Goal: Obtain resource: Obtain resource

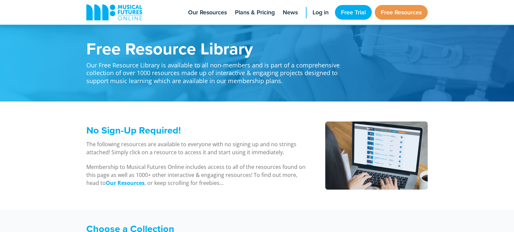
scroll to position [165, 0]
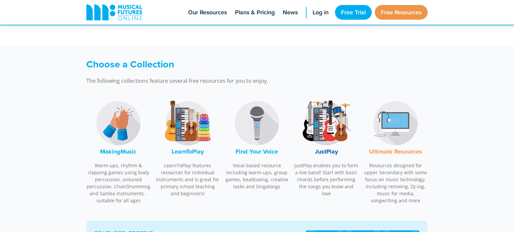
click at [198, 125] on img at bounding box center [187, 123] width 50 height 50
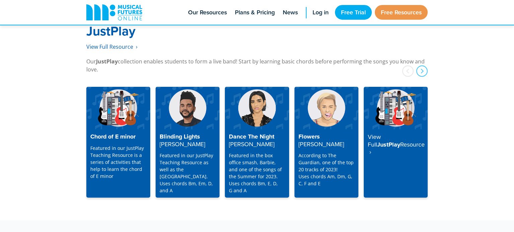
scroll to position [1726, 0]
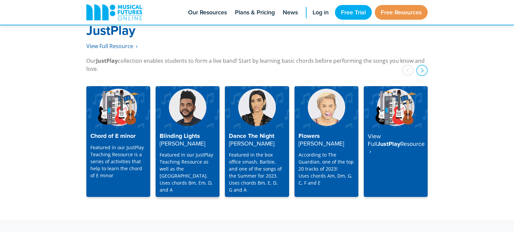
click at [179, 105] on img at bounding box center [187, 107] width 64 height 42
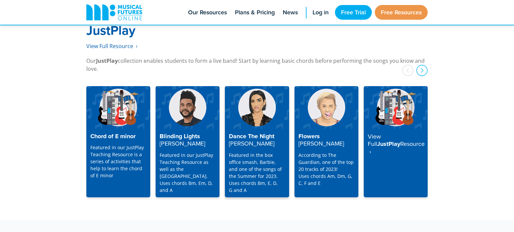
scroll to position [1726, 0]
click at [247, 106] on img at bounding box center [257, 107] width 64 height 42
click at [327, 105] on img at bounding box center [326, 107] width 64 height 42
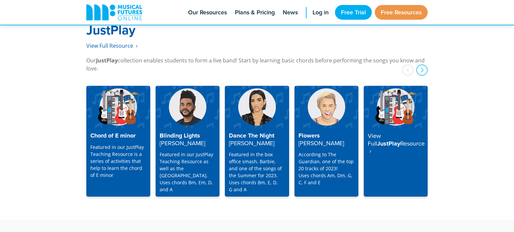
scroll to position [1726, 0]
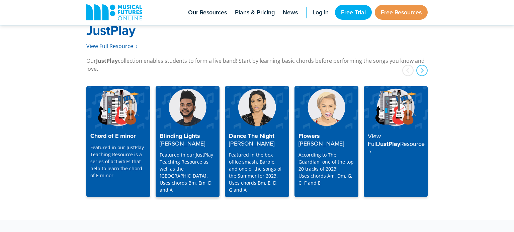
click at [187, 133] on h4 "Blinding Lights The Weeknd" at bounding box center [187, 140] width 56 height 15
click at [401, 115] on img at bounding box center [395, 107] width 64 height 42
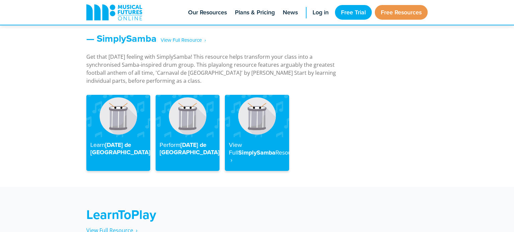
scroll to position [900, 0]
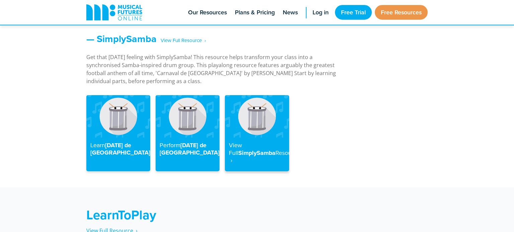
click at [251, 115] on img at bounding box center [257, 116] width 64 height 42
